Goal: Task Accomplishment & Management: Use online tool/utility

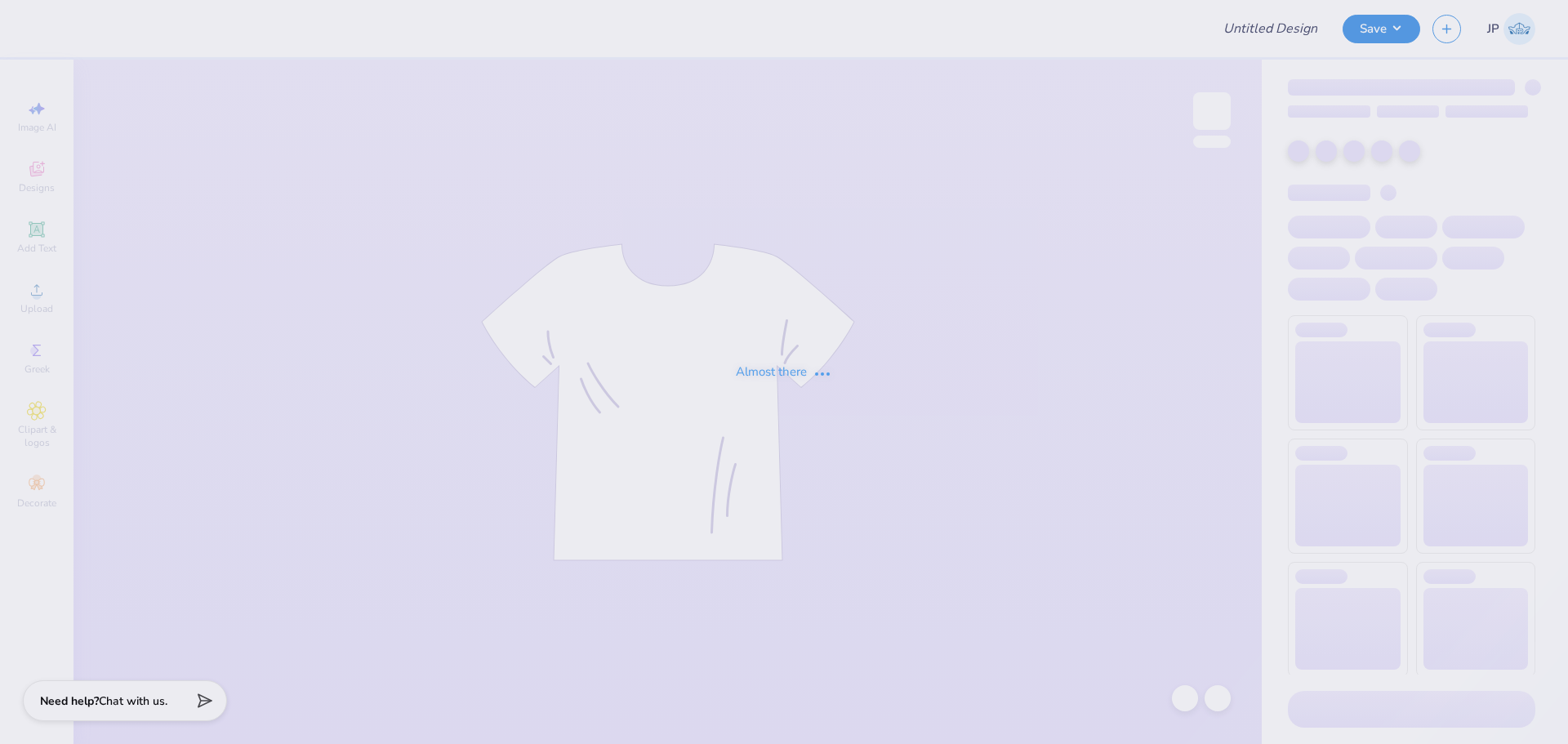
type input "DZ Jam"
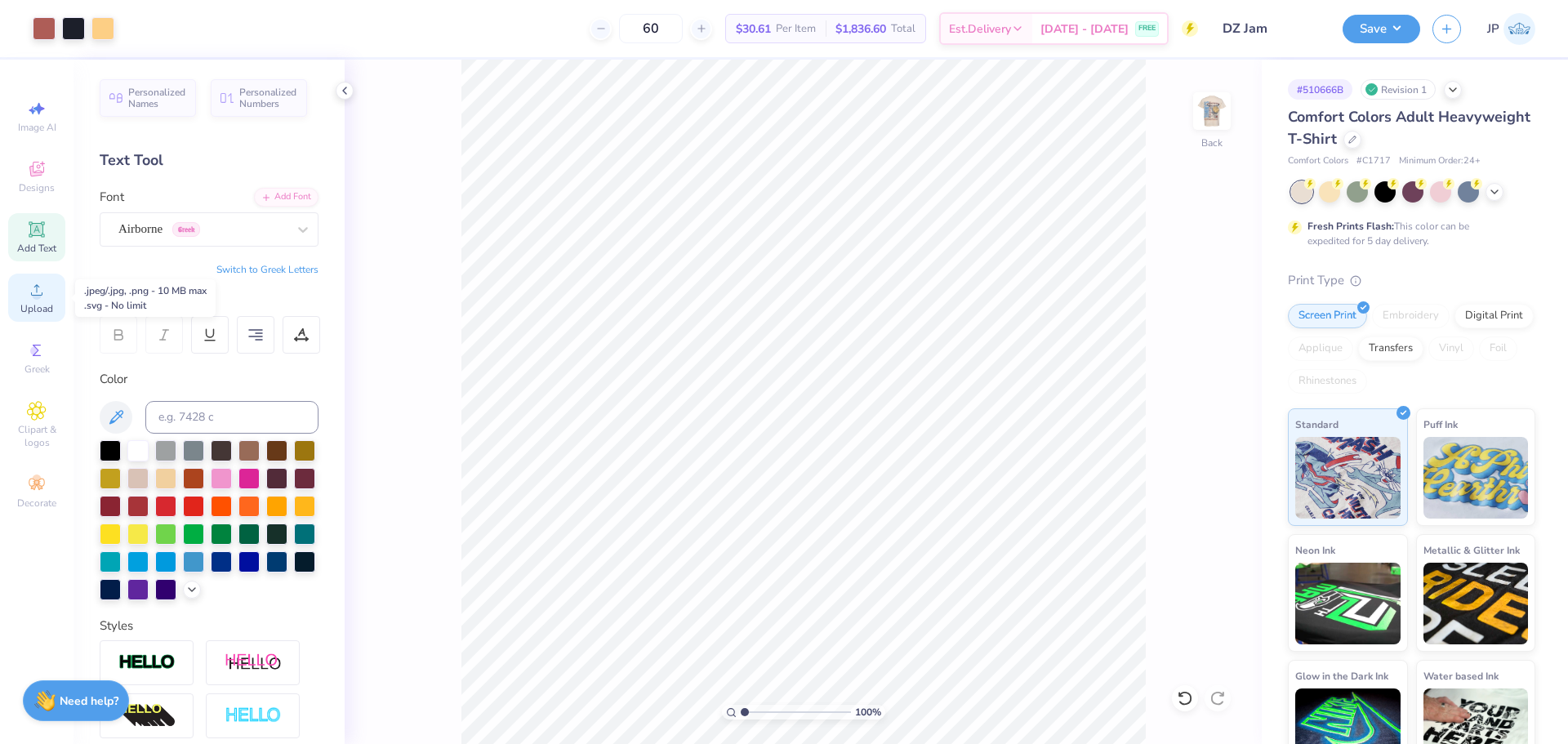
click at [31, 293] on icon at bounding box center [37, 290] width 12 height 12
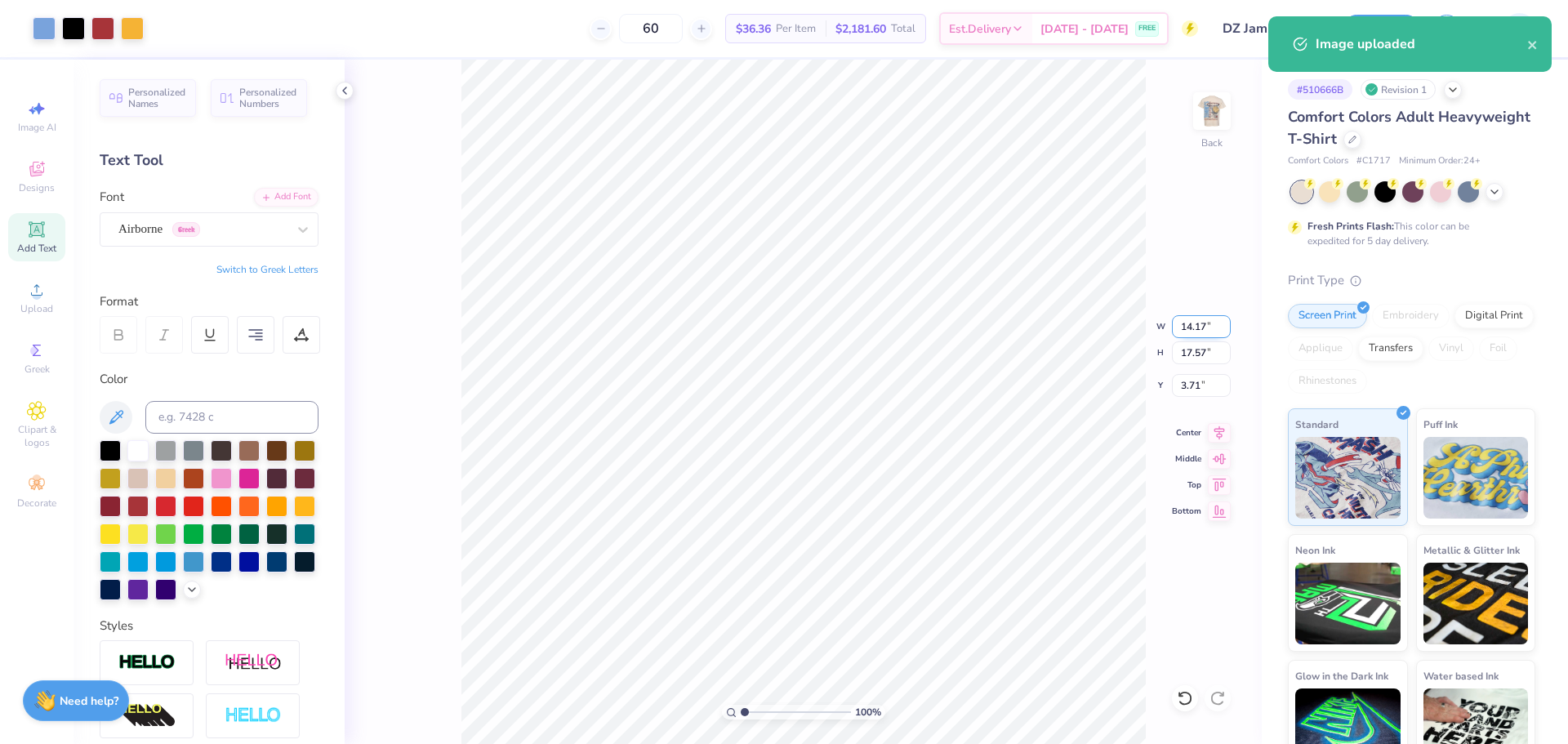
click at [1203, 321] on input "14.17" at bounding box center [1202, 326] width 59 height 23
click at [1203, 323] on input "14.17" at bounding box center [1202, 326] width 59 height 23
click at [1201, 357] on input "17.57" at bounding box center [1202, 352] width 59 height 23
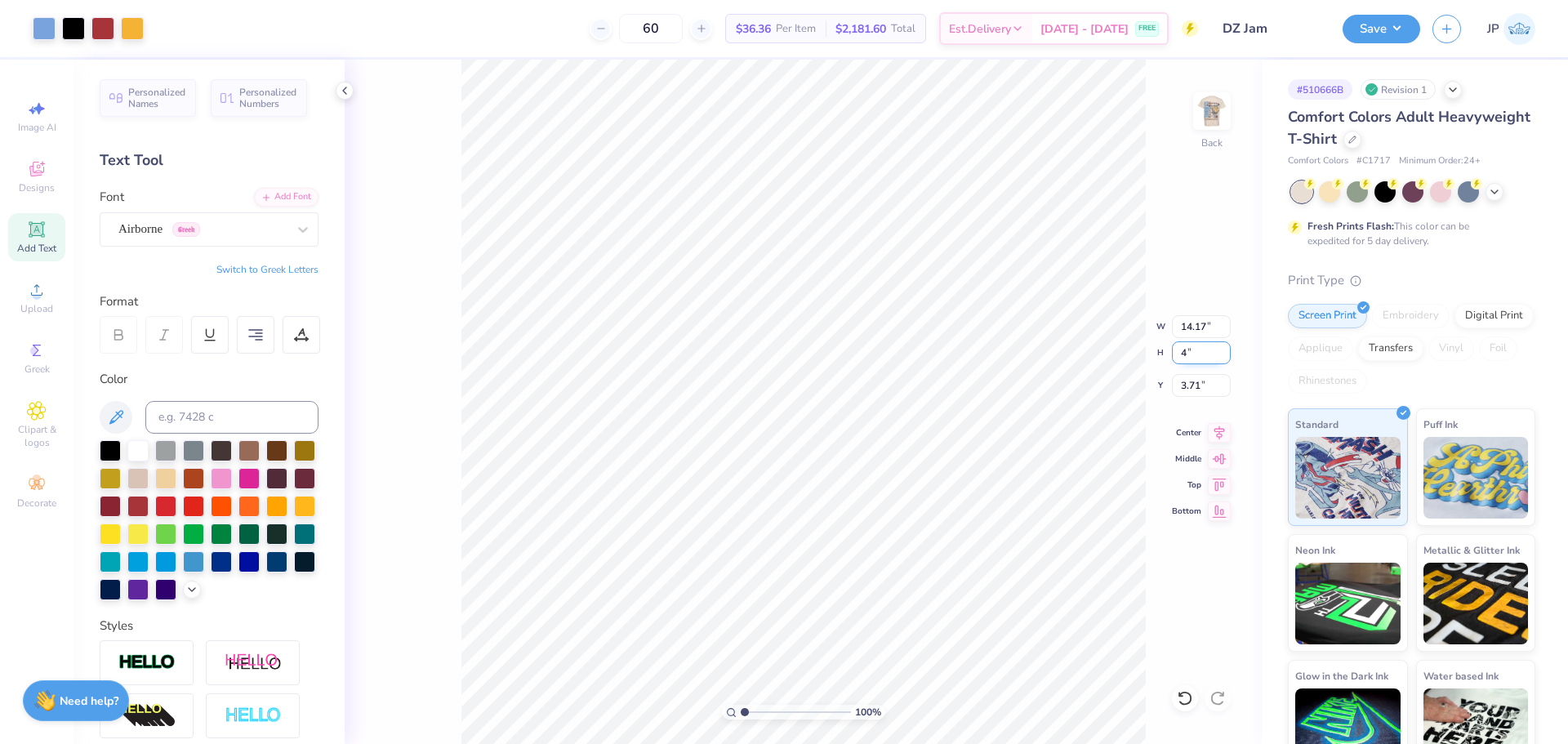
type input "4"
type input "3.23"
type input "4.00"
type input "10.50"
click at [1197, 389] on input "2.66" at bounding box center [1202, 385] width 59 height 23
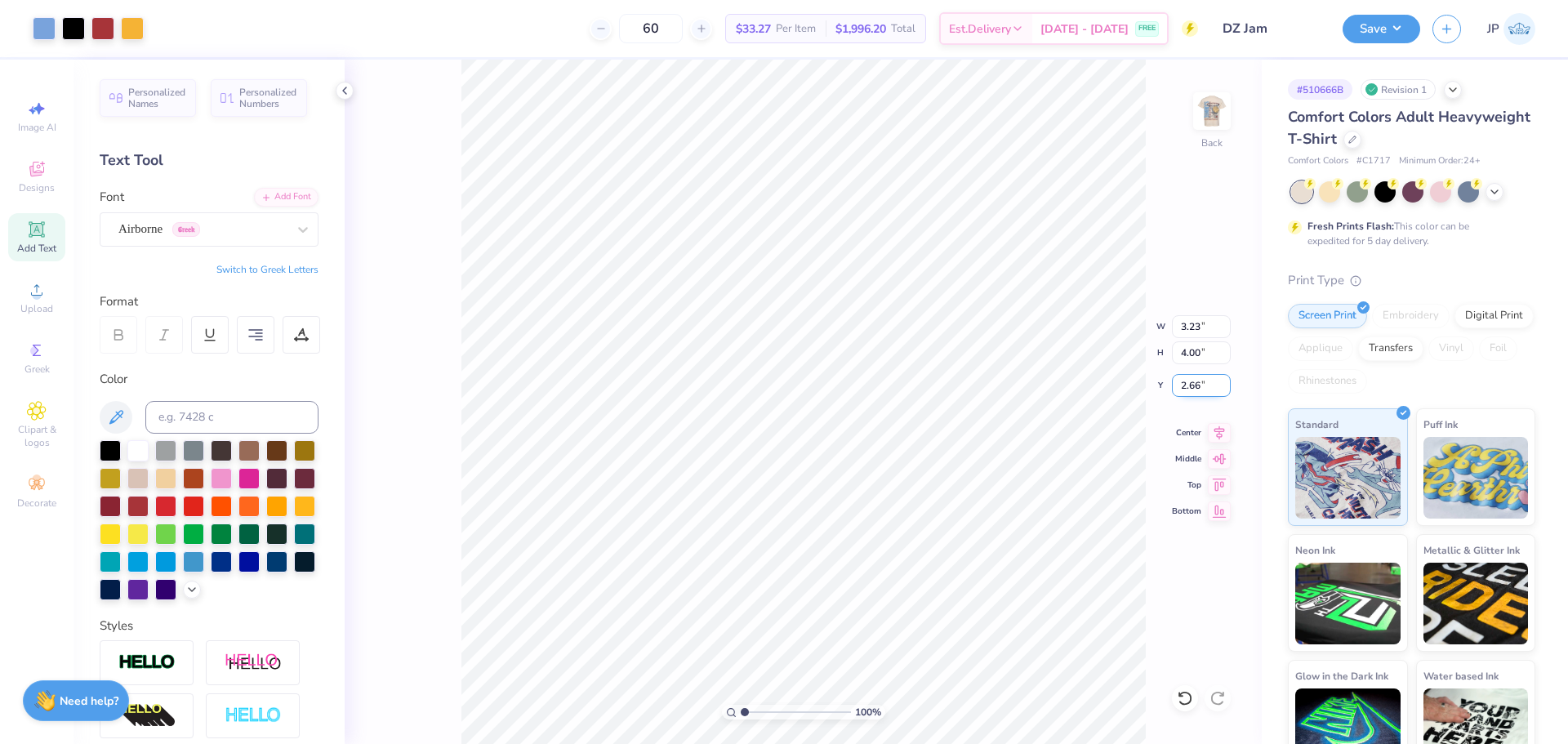
click at [1197, 389] on input "2.66" at bounding box center [1202, 385] width 59 height 23
drag, startPoint x: 1197, startPoint y: 389, endPoint x: 1193, endPoint y: 376, distance: 13.6
click at [1197, 384] on input "2.66" at bounding box center [1202, 385] width 59 height 23
type input "3.00"
click at [1214, 110] on img at bounding box center [1211, 111] width 65 height 65
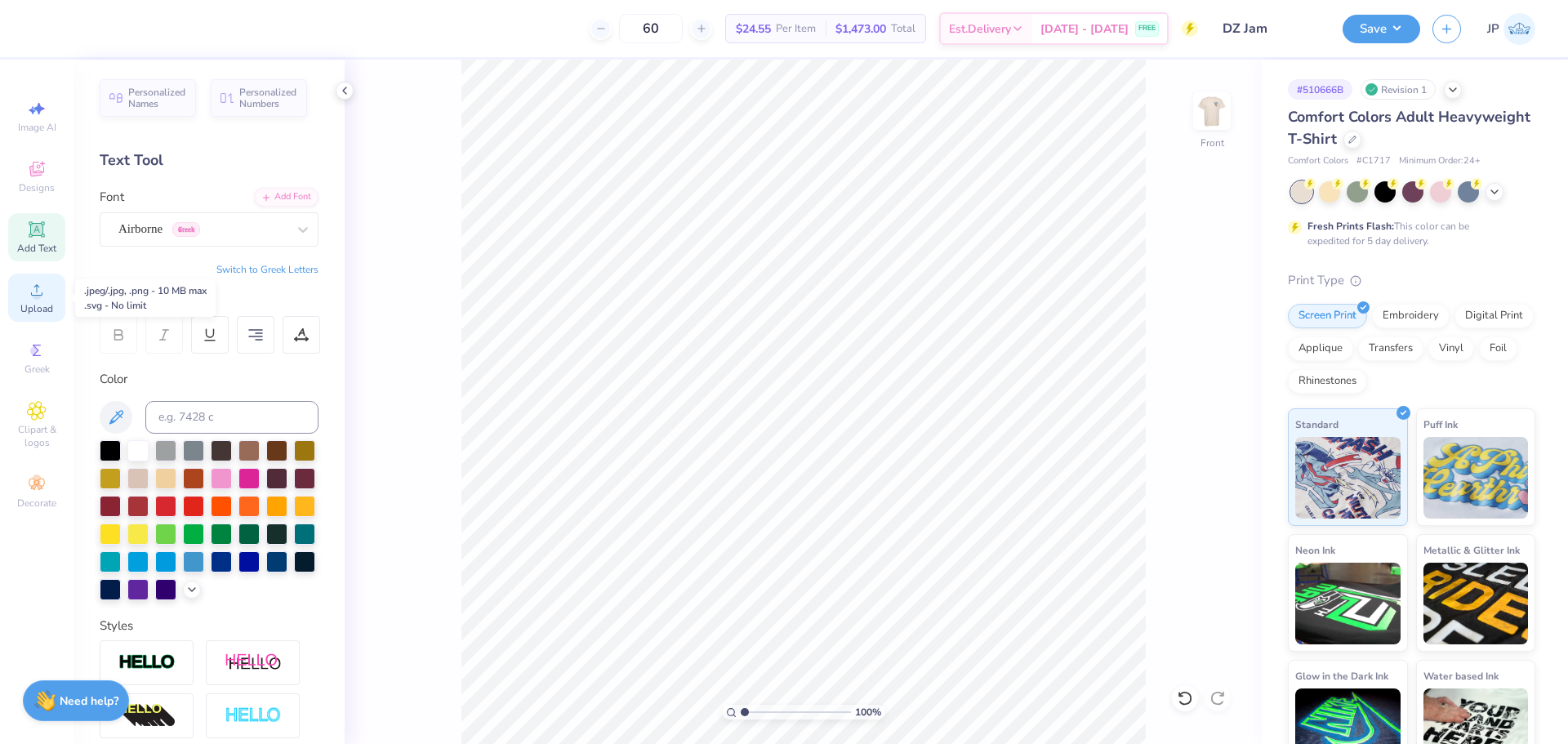
click at [42, 289] on icon at bounding box center [36, 290] width 20 height 20
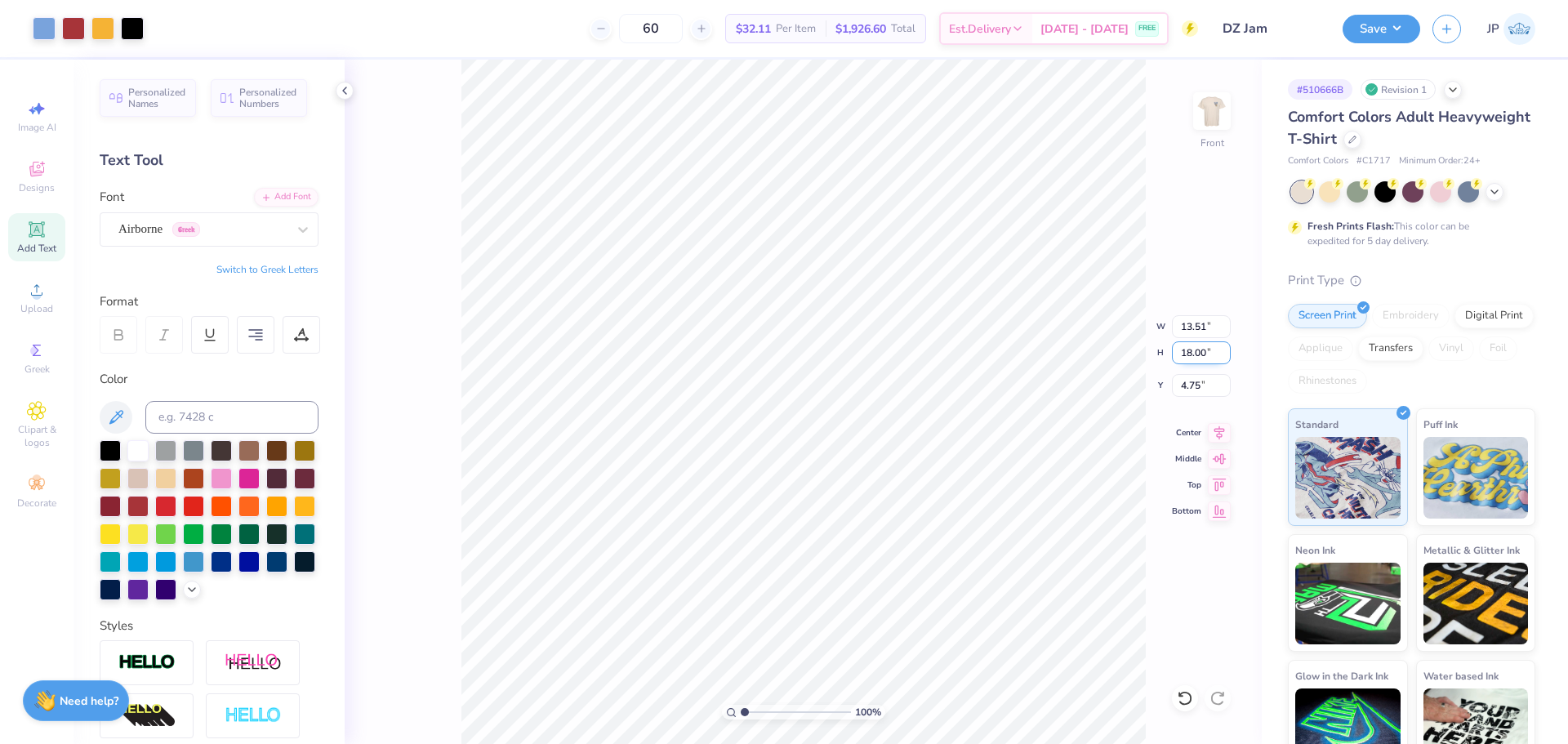
click at [1193, 352] on input "18.00" at bounding box center [1202, 352] width 59 height 23
type input "15"
type input "11.26"
type input "15.00"
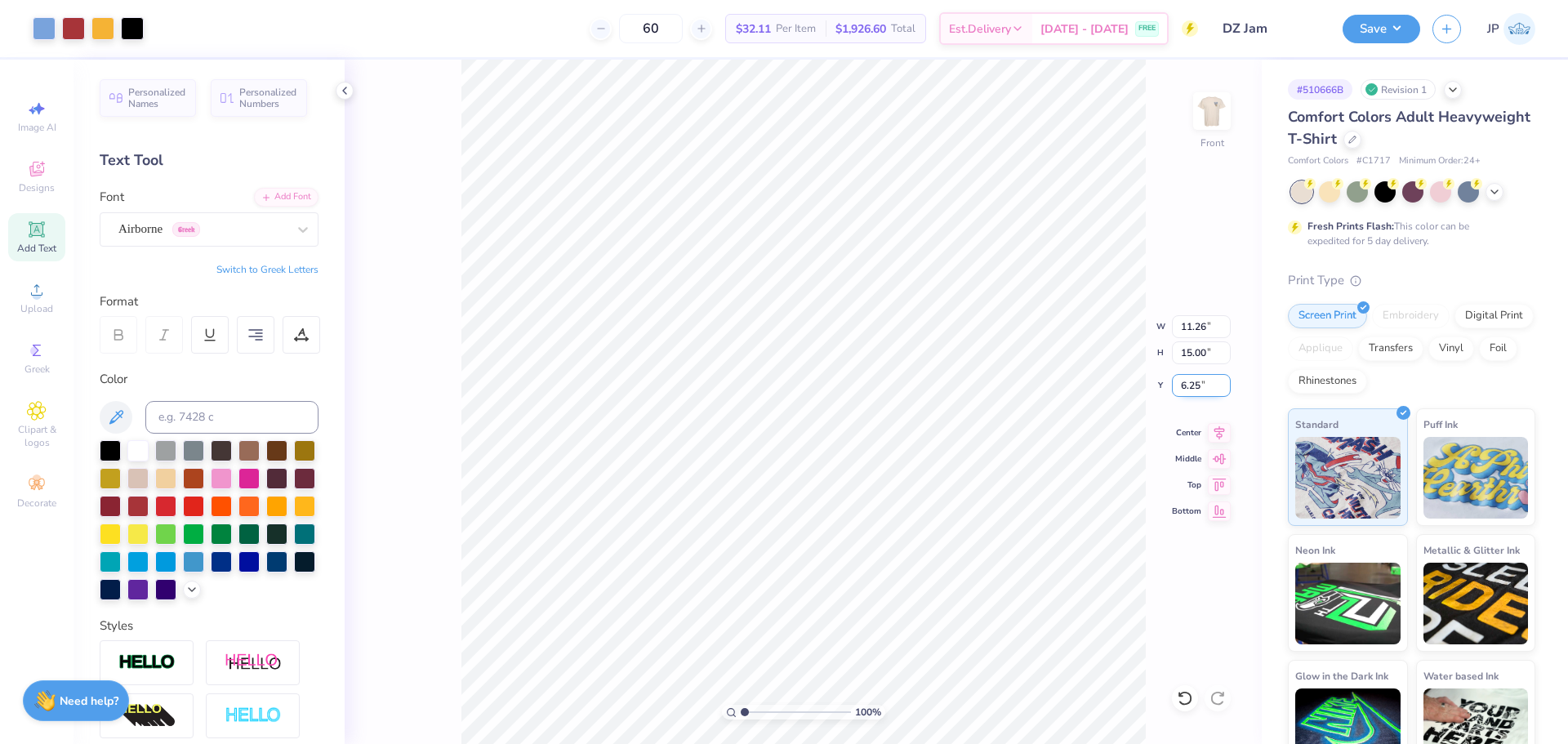
click at [1193, 387] on input "6.25" at bounding box center [1202, 385] width 59 height 23
type input "3.00"
click at [1205, 112] on img at bounding box center [1211, 111] width 65 height 65
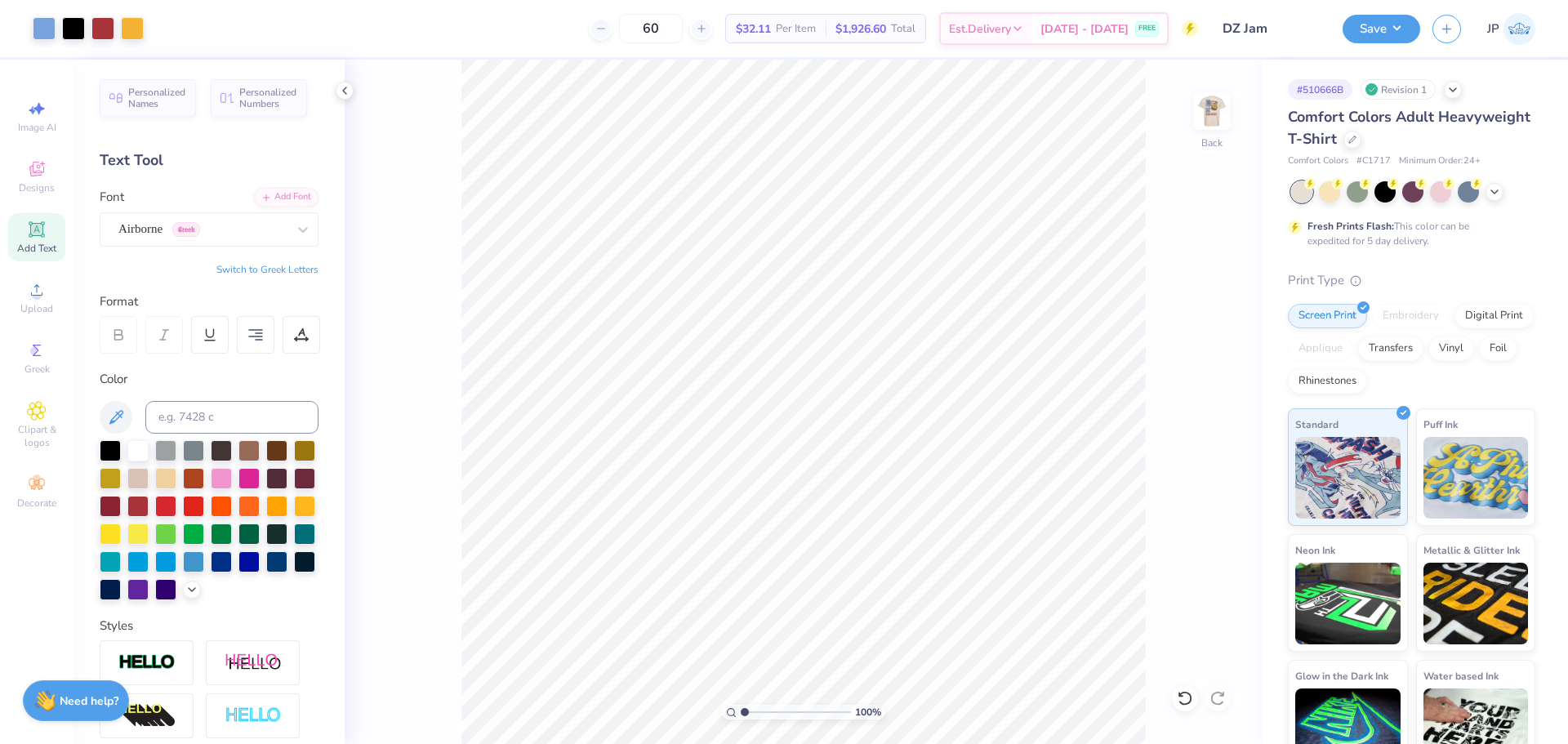
drag, startPoint x: 1236, startPoint y: 101, endPoint x: 1222, endPoint y: 99, distance: 14.1
click at [1236, 101] on div "100 % Back" at bounding box center [803, 402] width 917 height 685
click at [1214, 104] on img at bounding box center [1211, 111] width 65 height 65
click at [1379, 24] on button "Save" at bounding box center [1381, 26] width 78 height 29
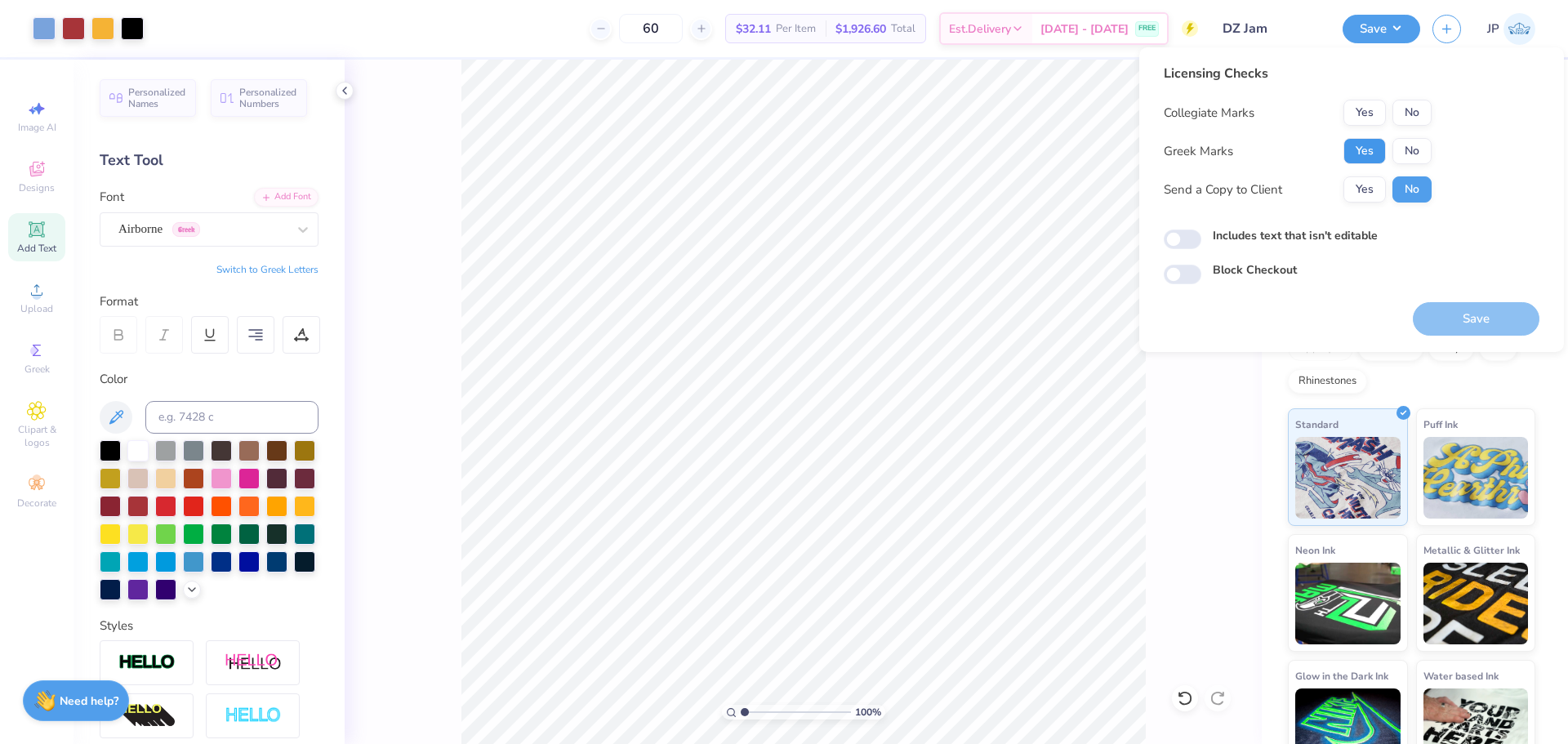
click at [1364, 160] on button "Yes" at bounding box center [1364, 150] width 42 height 27
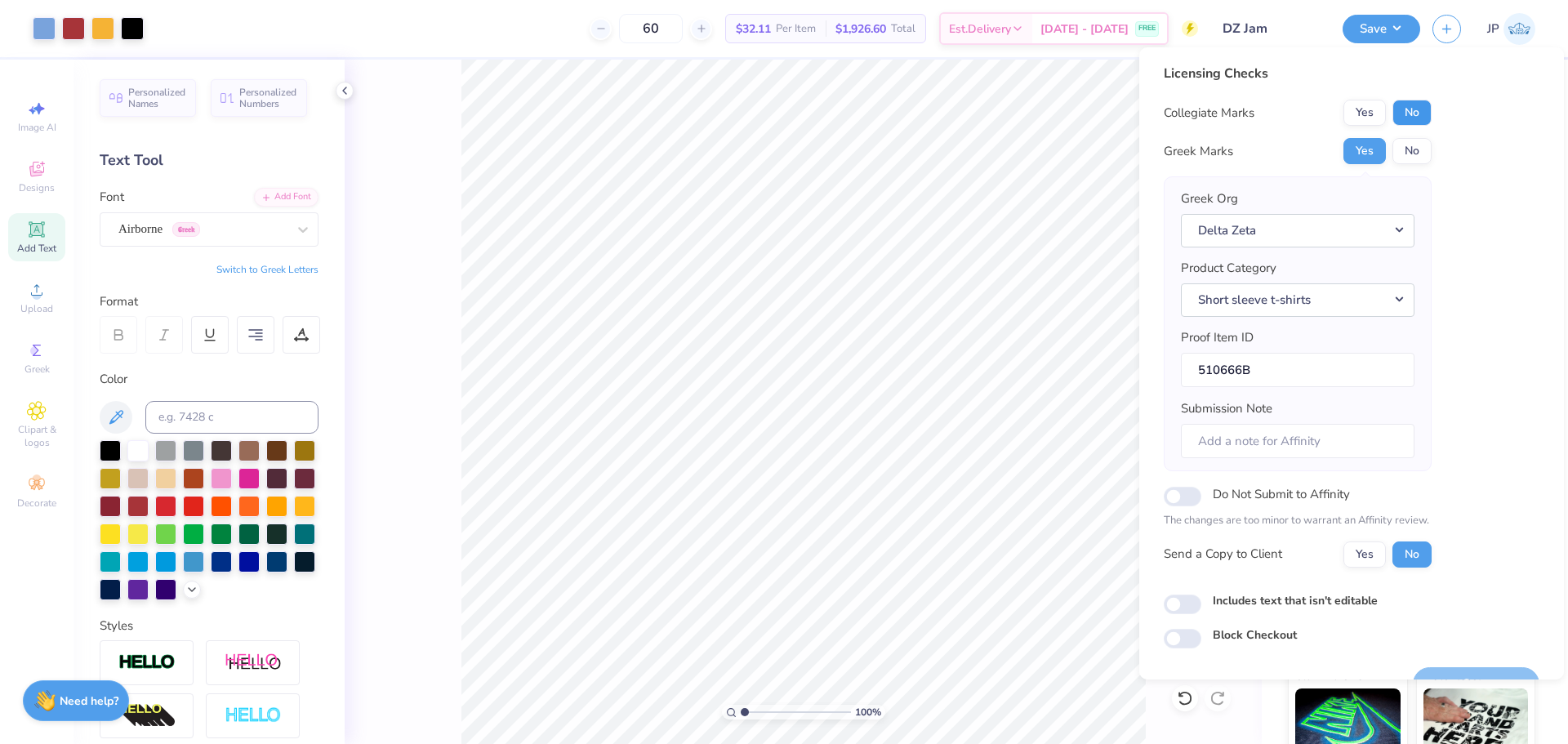
click at [1421, 118] on button "No" at bounding box center [1412, 112] width 39 height 27
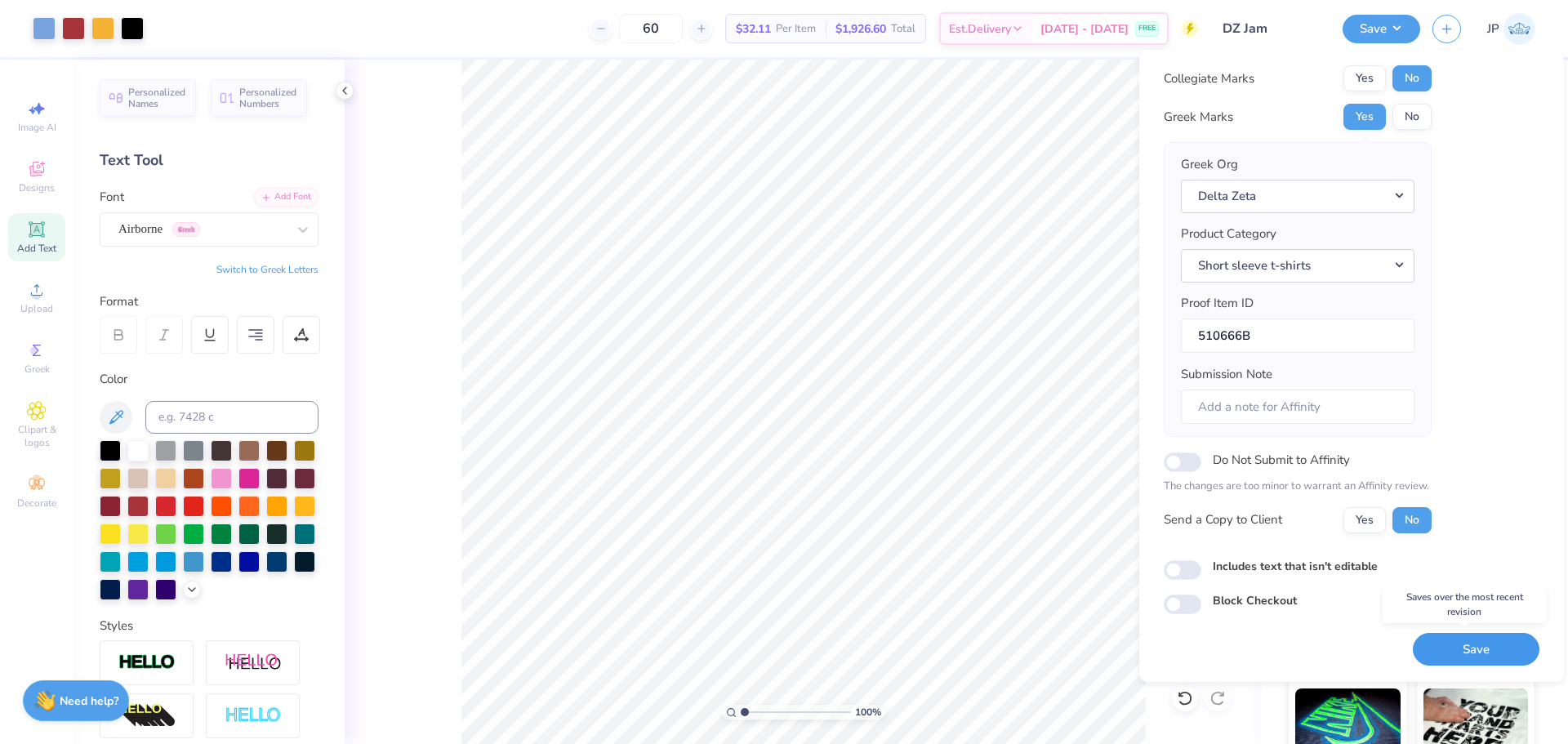
click at [1440, 650] on button "Save" at bounding box center [1476, 650] width 127 height 33
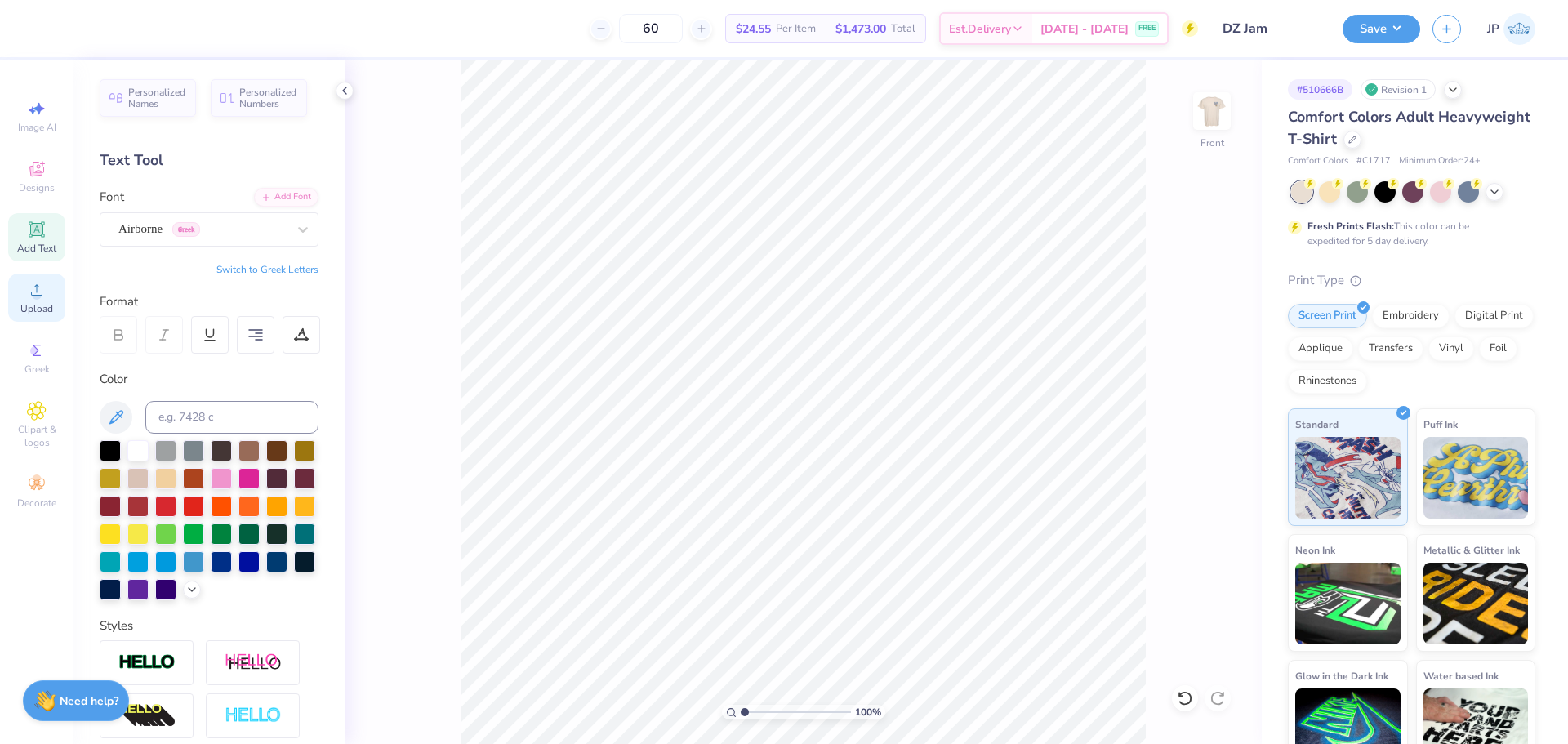
click at [45, 302] on div "Upload" at bounding box center [36, 297] width 57 height 48
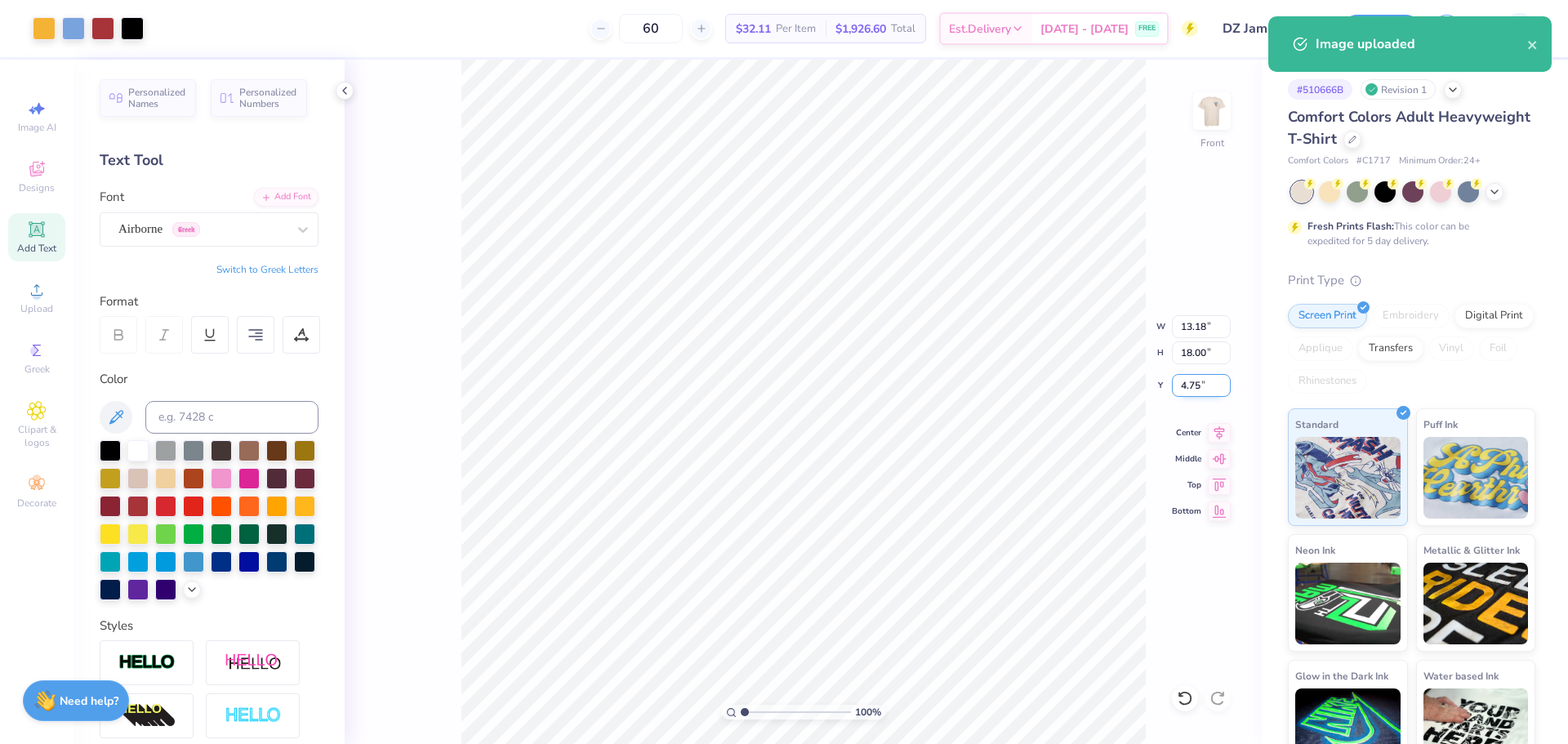
click at [1194, 388] on input "4.75" at bounding box center [1202, 385] width 59 height 23
click at [1203, 348] on input "18.00" at bounding box center [1202, 352] width 59 height 23
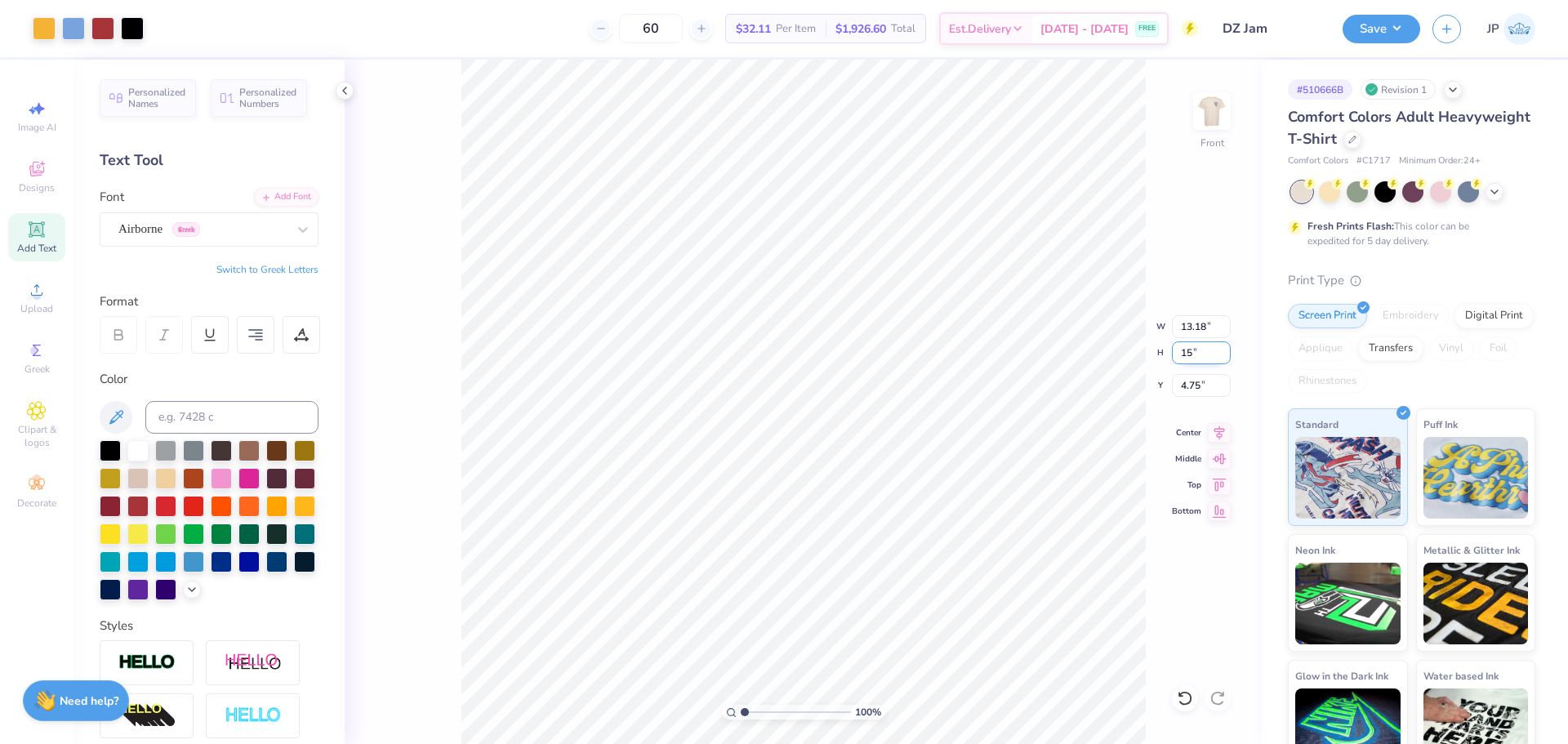
type input "15"
type input "10.99"
type input "15.00"
click at [1198, 384] on input "6.25" at bounding box center [1202, 385] width 59 height 23
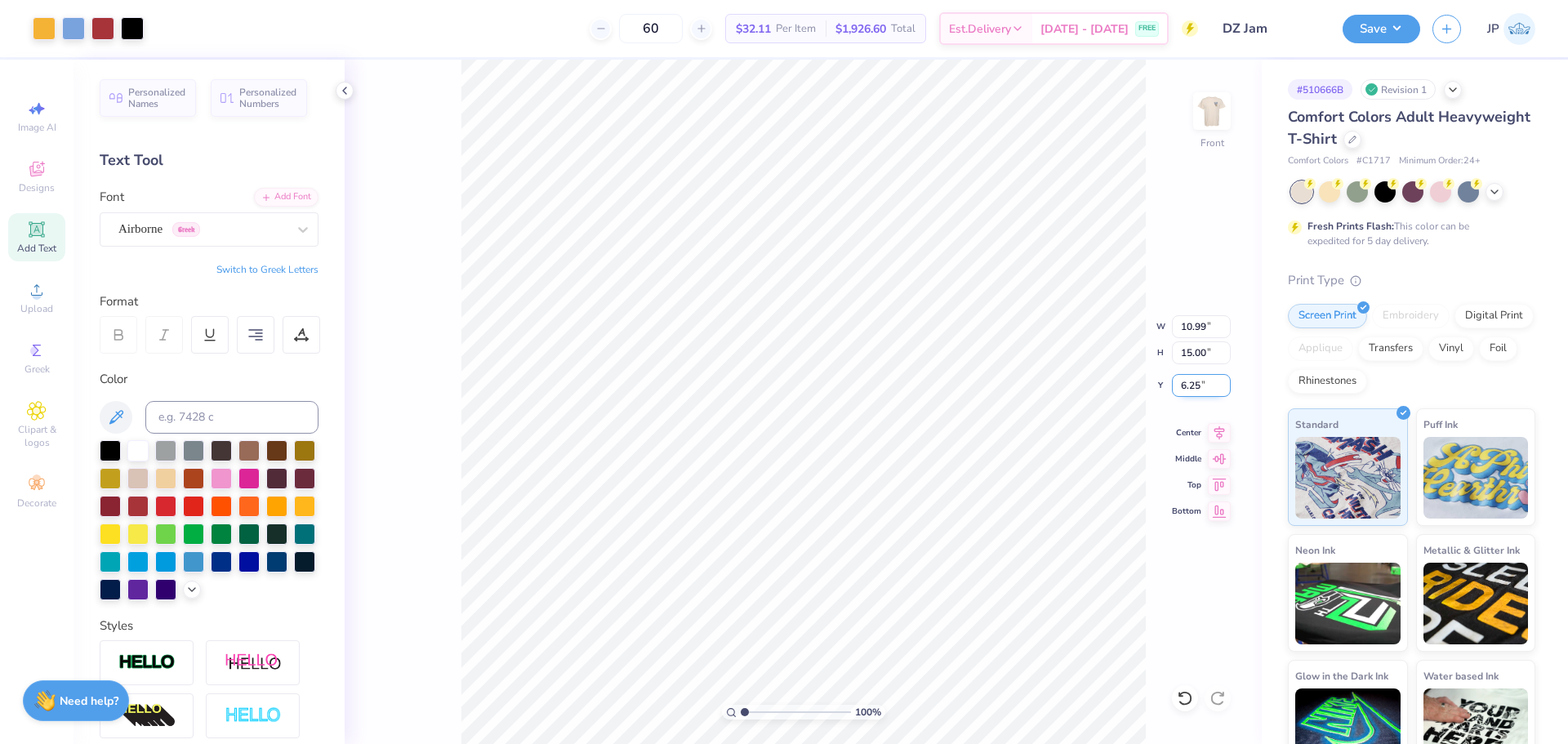
click at [1198, 384] on input "6.25" at bounding box center [1202, 385] width 59 height 23
type input "3.00"
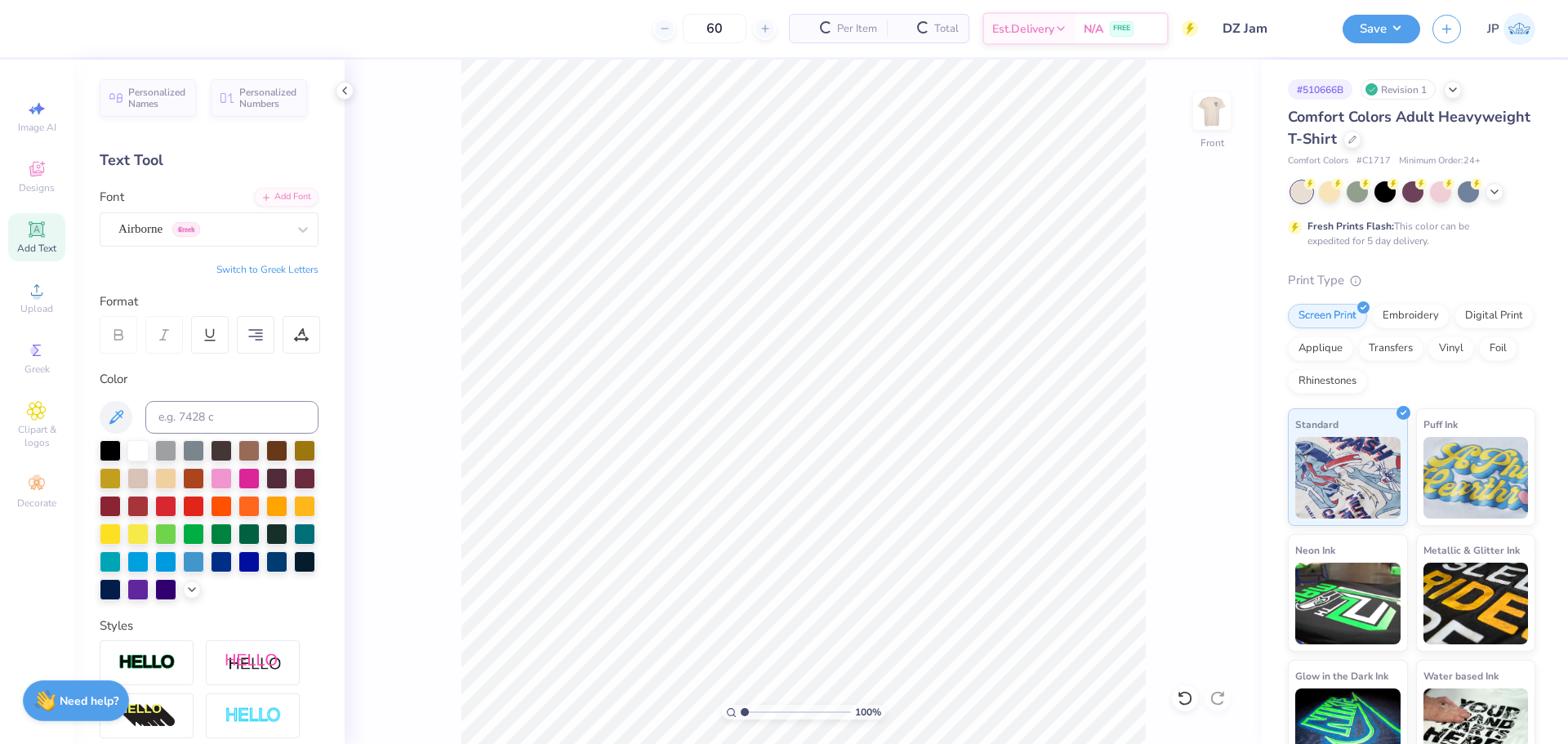
click at [39, 244] on span "Add Text" at bounding box center [36, 248] width 39 height 13
click at [48, 289] on div "Upload" at bounding box center [36, 297] width 57 height 48
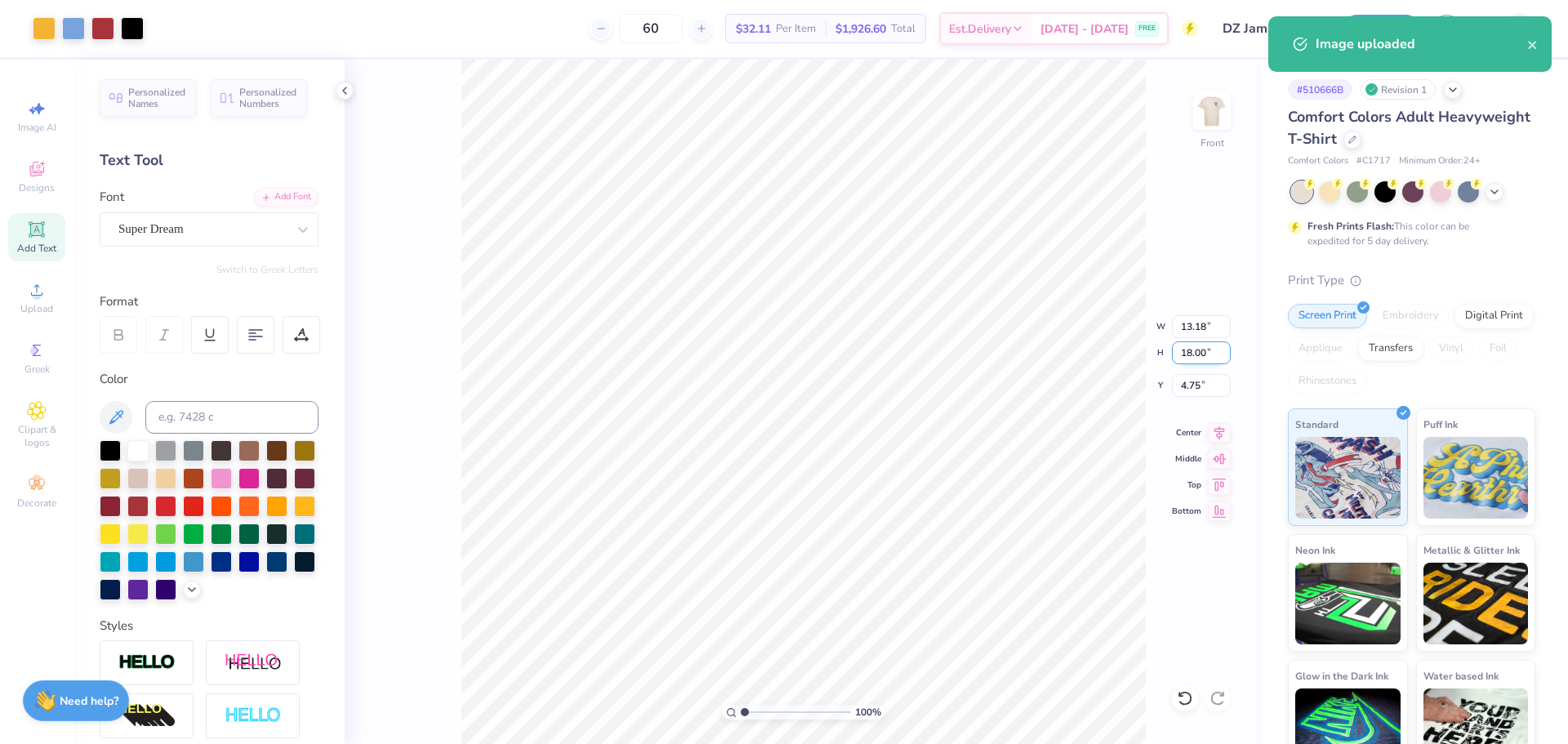
drag, startPoint x: 1197, startPoint y: 346, endPoint x: 1201, endPoint y: 356, distance: 10.8
click at [1201, 356] on input "18.00" at bounding box center [1202, 352] width 59 height 23
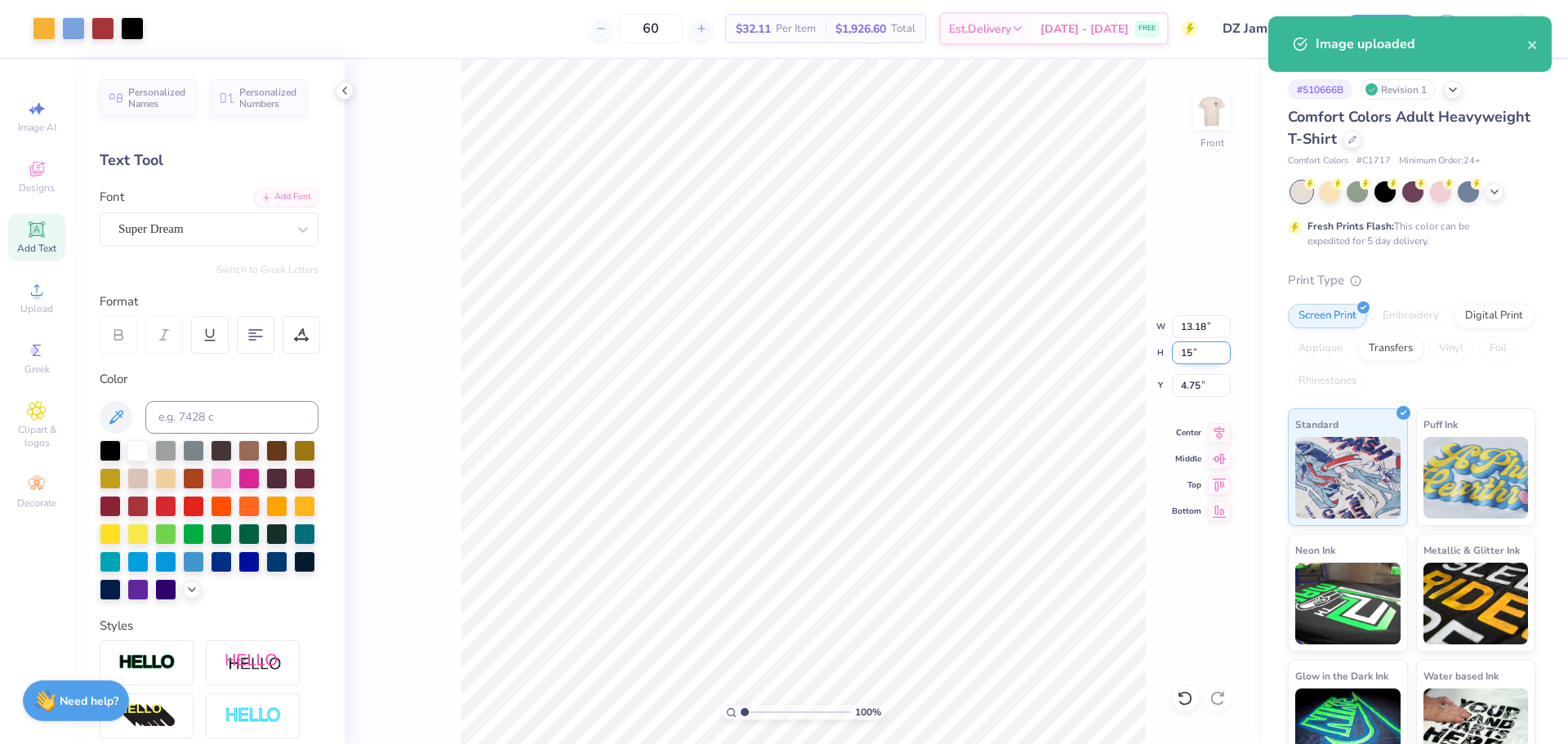
type input "15"
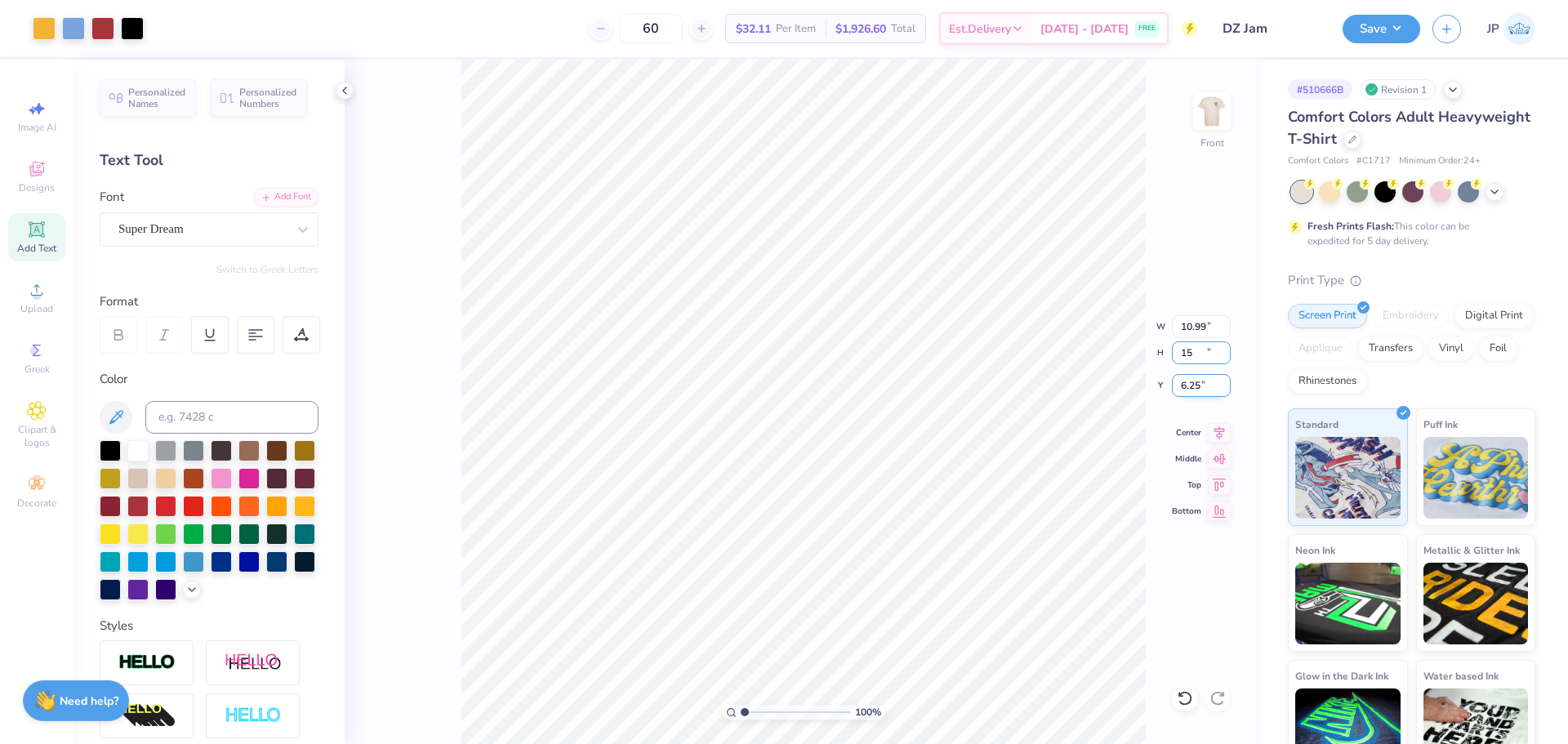
type input "10.99"
type input "15.00"
click at [1199, 389] on input "6.25" at bounding box center [1202, 385] width 59 height 23
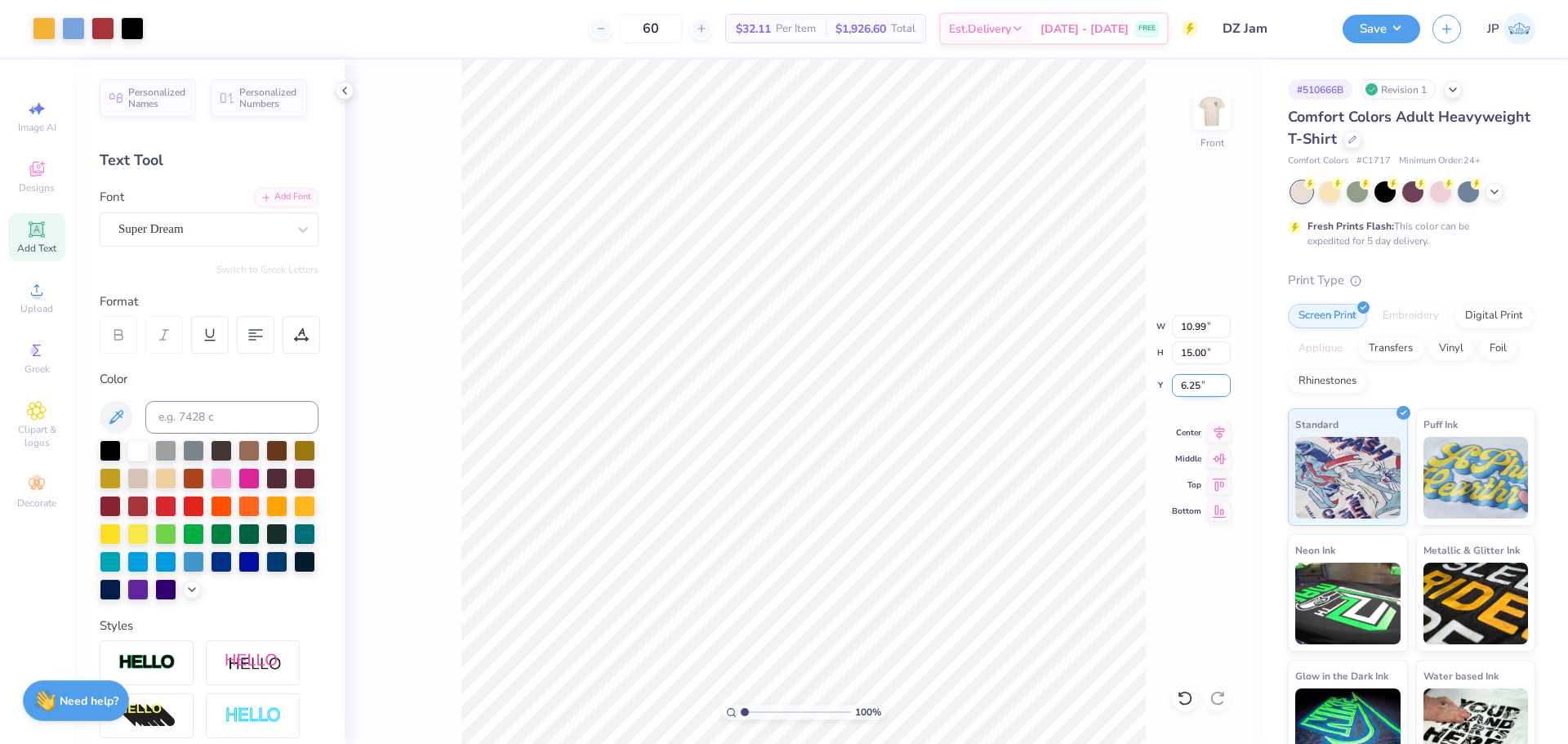
click at [1199, 389] on input "6.25" at bounding box center [1202, 385] width 59 height 23
type input "3.00"
click at [1214, 98] on img at bounding box center [1211, 111] width 65 height 65
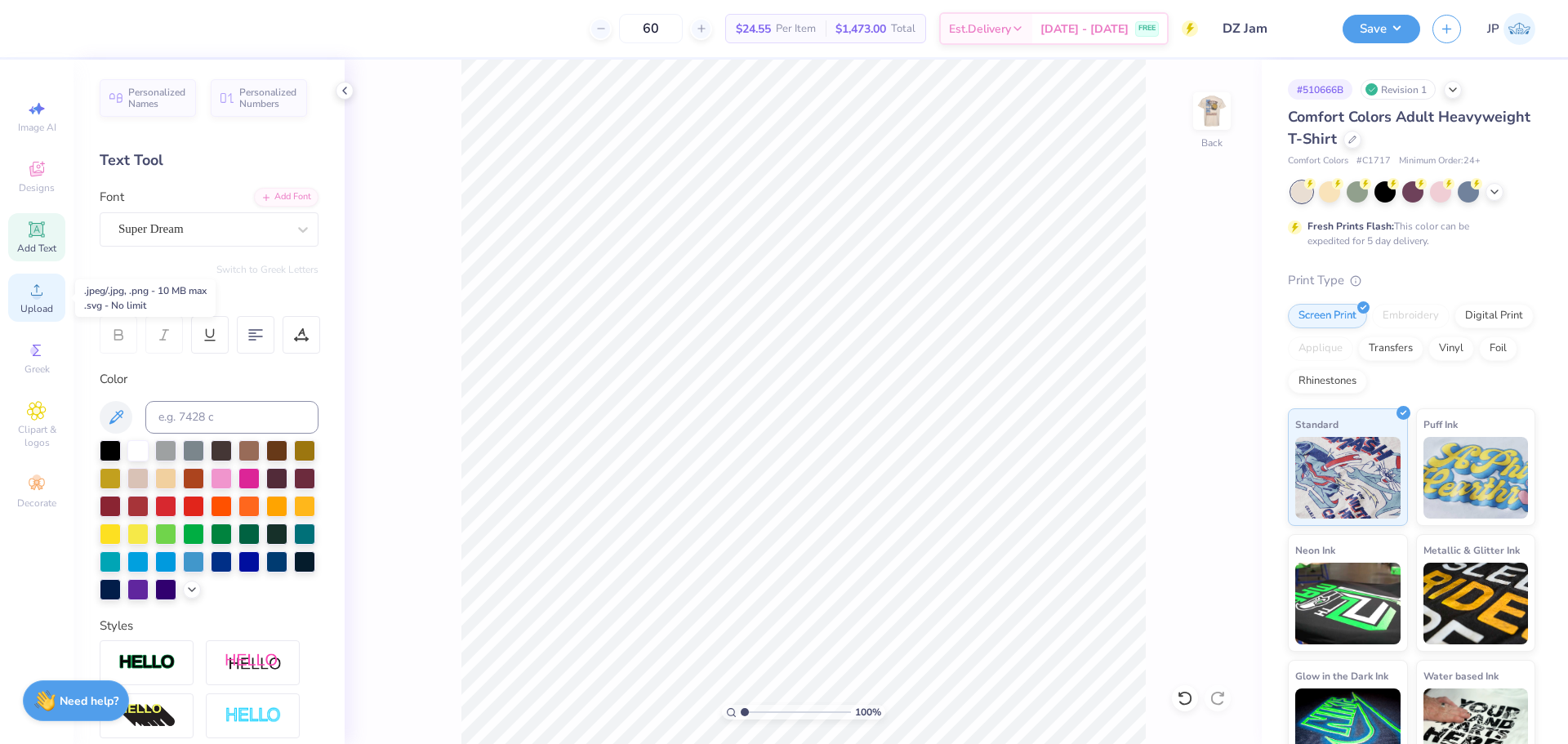
click at [39, 295] on icon at bounding box center [37, 290] width 12 height 12
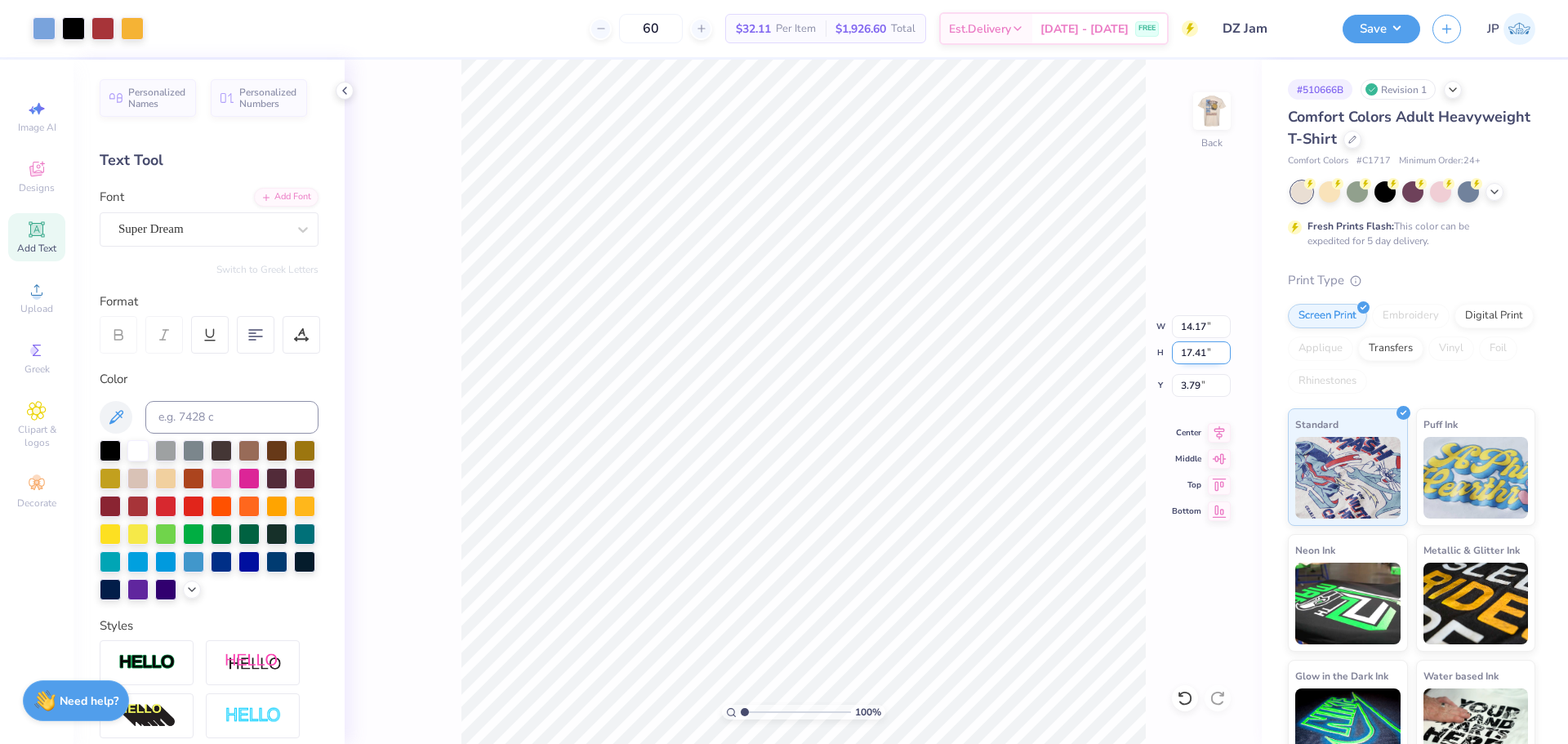
click at [1183, 358] on input "17.41" at bounding box center [1202, 352] width 59 height 23
type input "4"
type input "3.26"
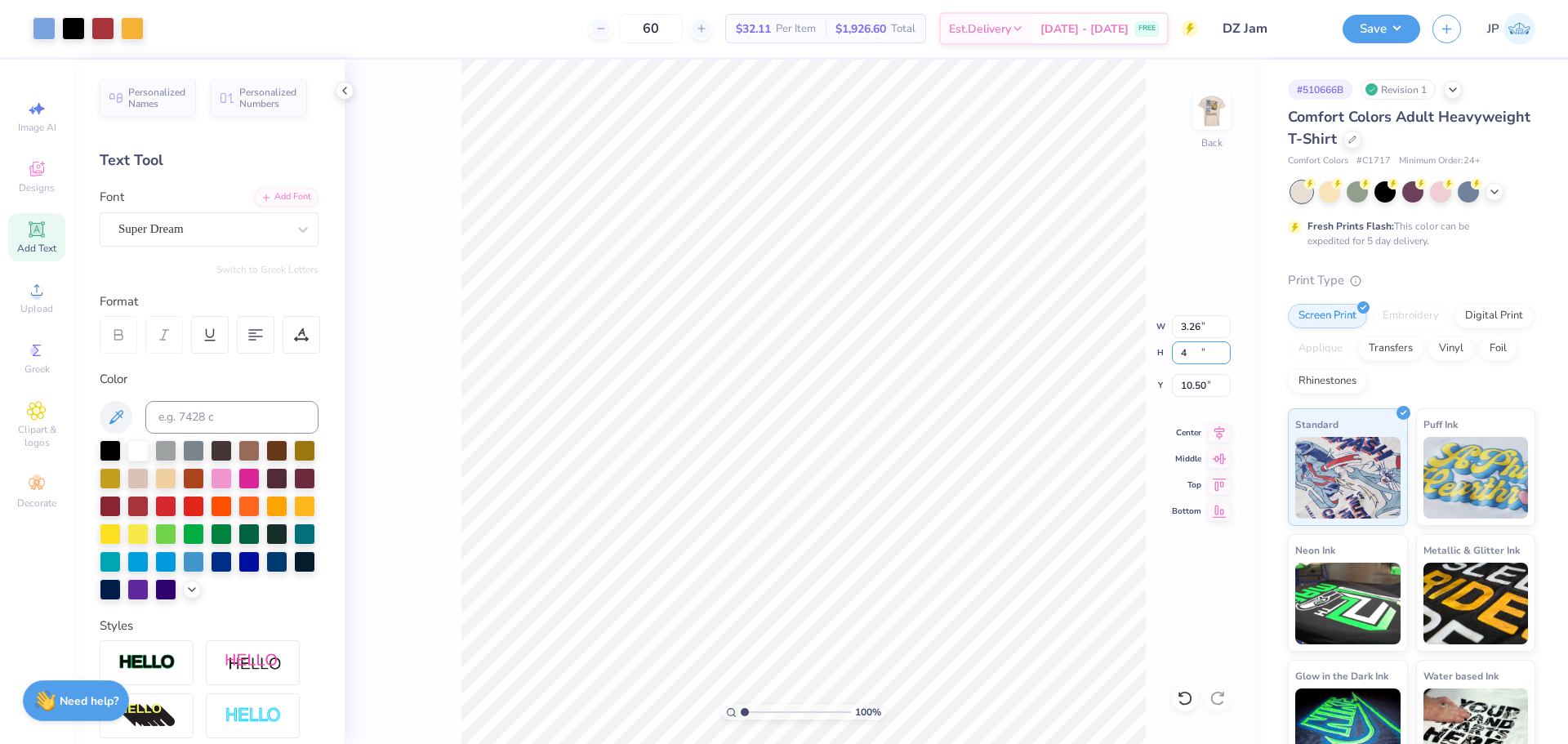
type input "4.00"
click at [1198, 383] on input "10.50" at bounding box center [1202, 385] width 59 height 23
drag, startPoint x: 1198, startPoint y: 383, endPoint x: 1210, endPoint y: 387, distance: 12.6
click at [1200, 385] on input "10.50" at bounding box center [1202, 385] width 59 height 23
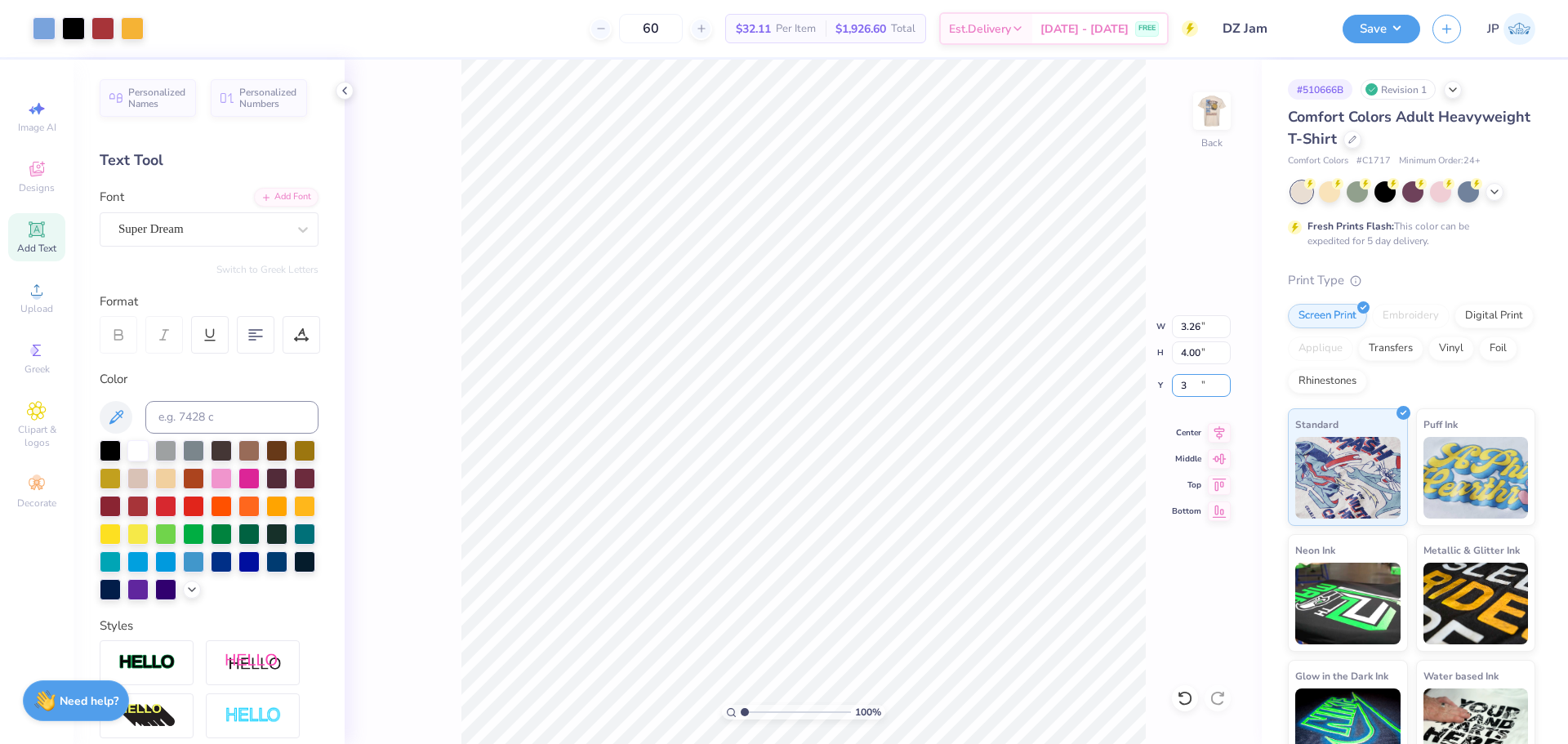
type input "3.00"
click at [1374, 31] on button "Save" at bounding box center [1381, 26] width 78 height 29
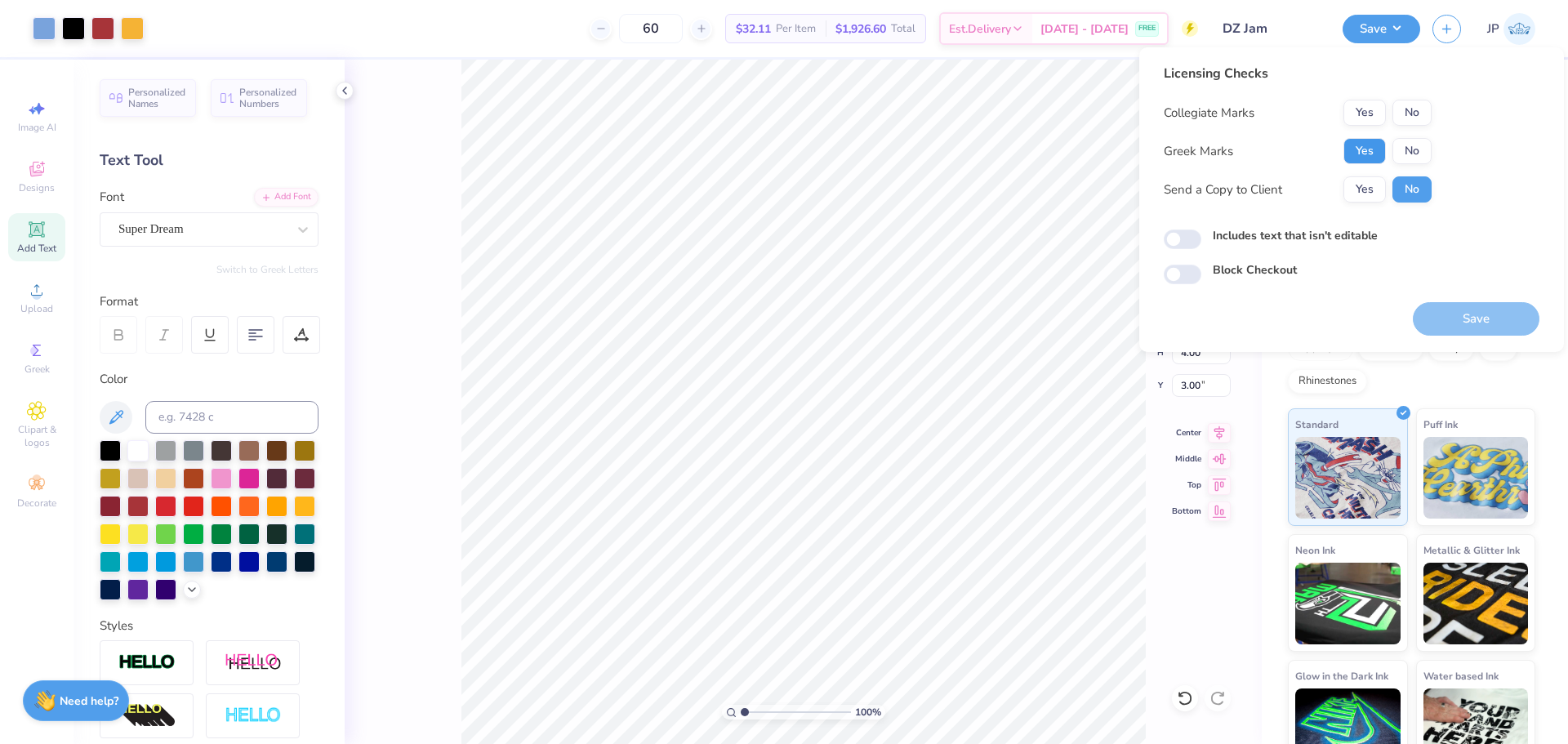
click at [1356, 156] on button "Yes" at bounding box center [1364, 150] width 42 height 27
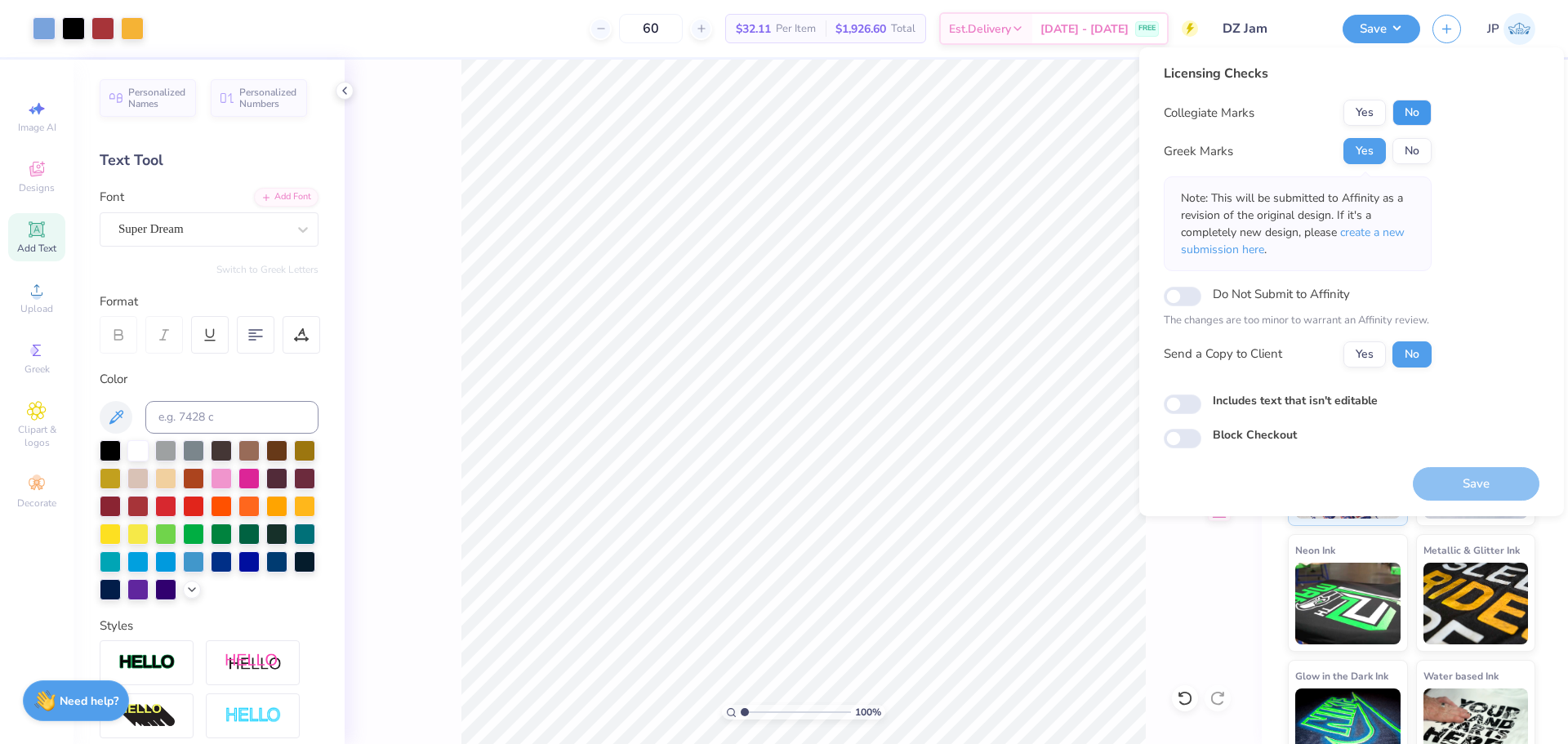
click at [1409, 118] on button "No" at bounding box center [1412, 112] width 39 height 27
click at [1483, 470] on button "Save" at bounding box center [1476, 484] width 127 height 33
